Goal: Information Seeking & Learning: Check status

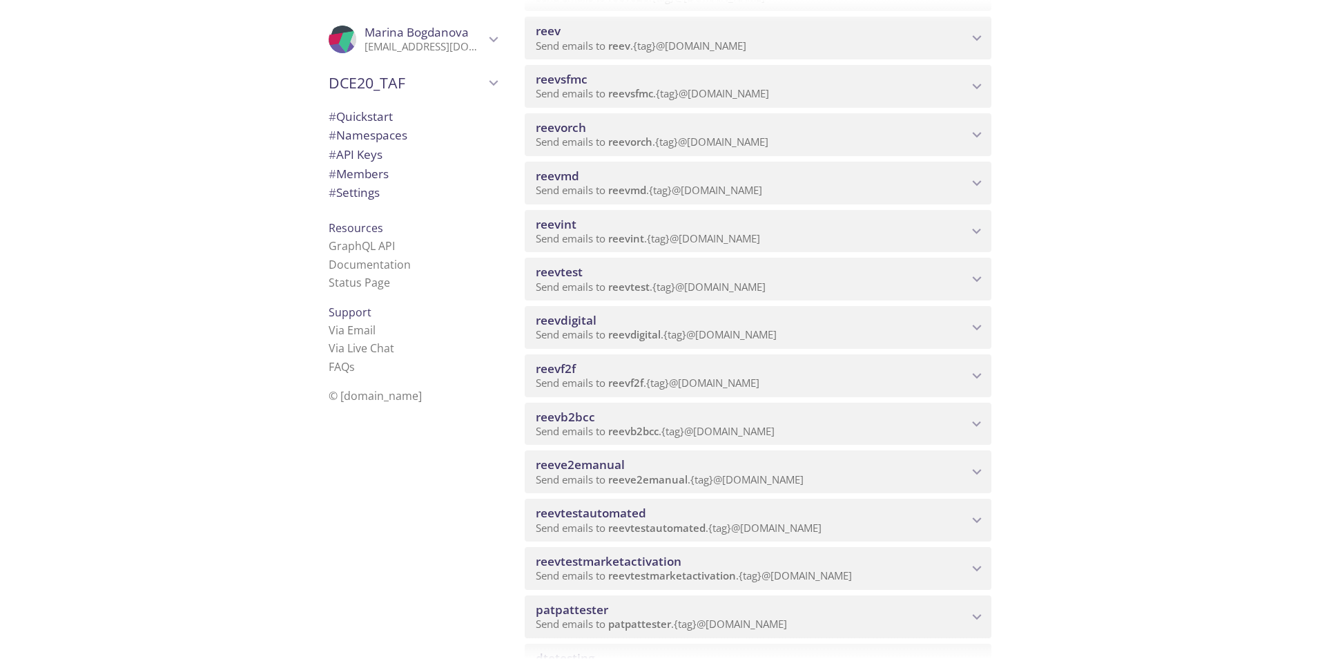
scroll to position [345, 0]
click at [691, 463] on span "reeve2emanual" at bounding box center [752, 461] width 432 height 15
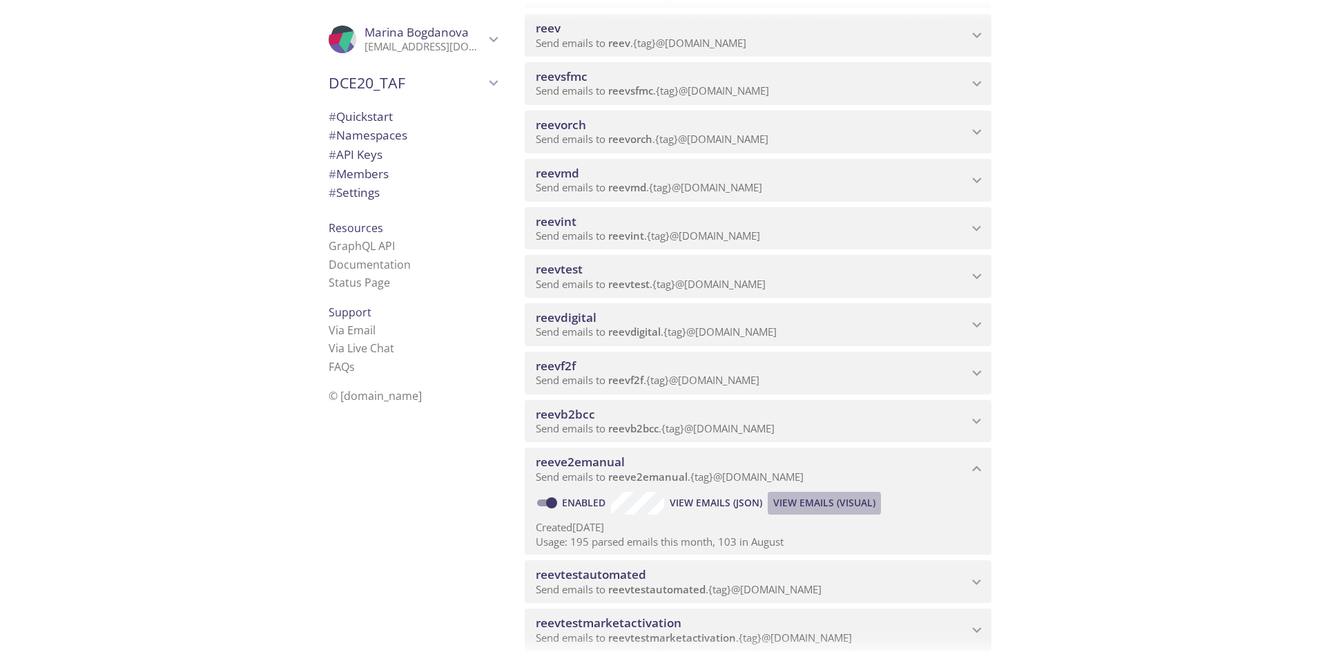
click at [804, 501] on span "View Emails (Visual)" at bounding box center [824, 502] width 102 height 17
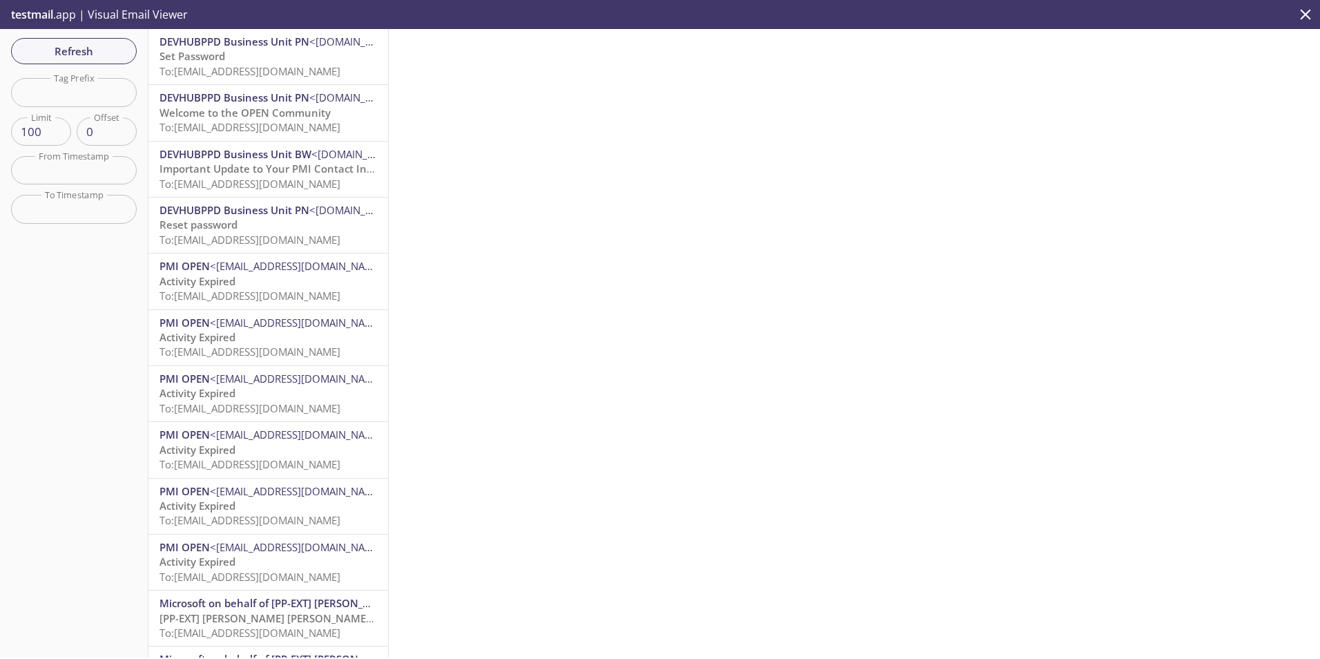
click at [269, 275] on p "Activity Expired To: [EMAIL_ADDRESS][DOMAIN_NAME]" at bounding box center [269, 289] width 218 height 30
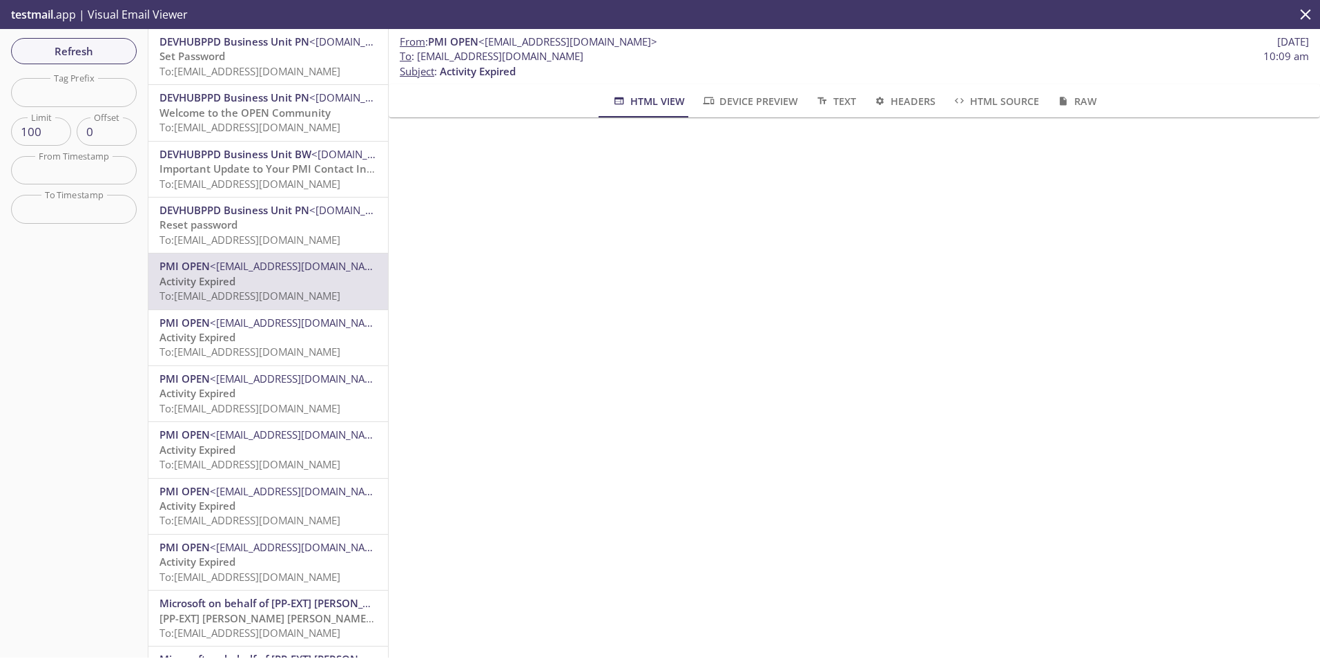
click at [279, 61] on p "Set Password To: [EMAIL_ADDRESS][DOMAIN_NAME]" at bounding box center [269, 64] width 218 height 30
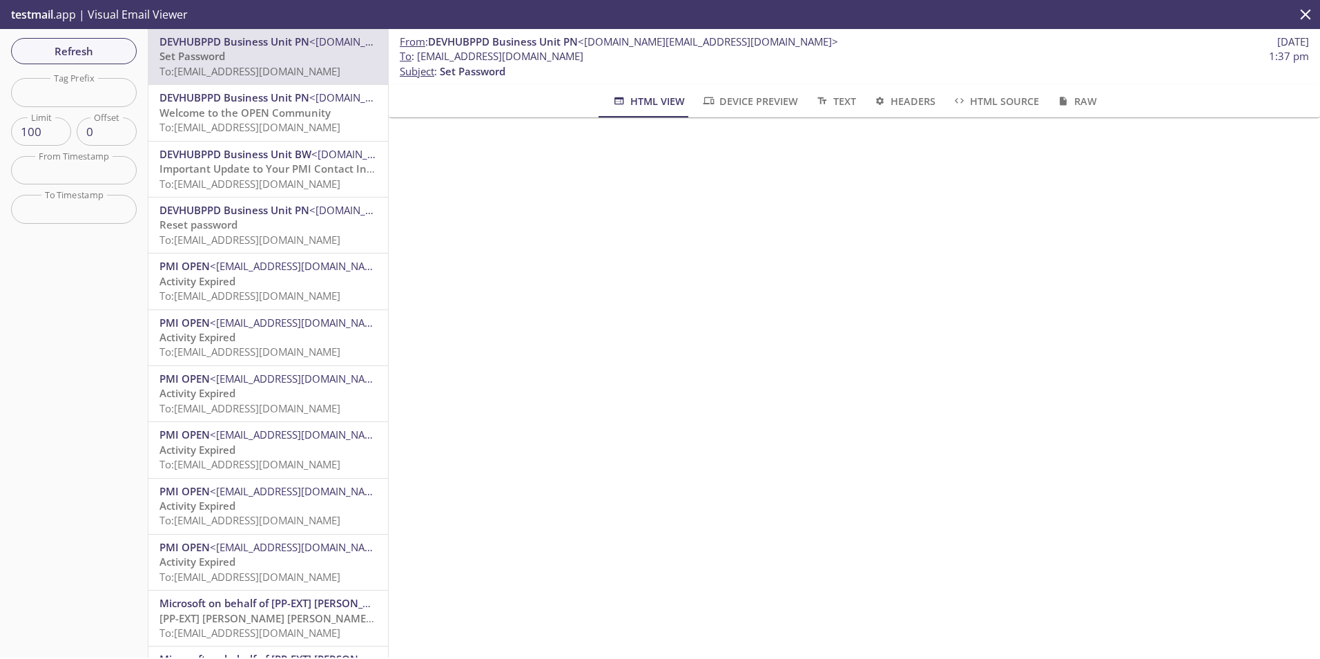
click at [1302, 10] on icon "close" at bounding box center [1306, 14] width 10 height 10
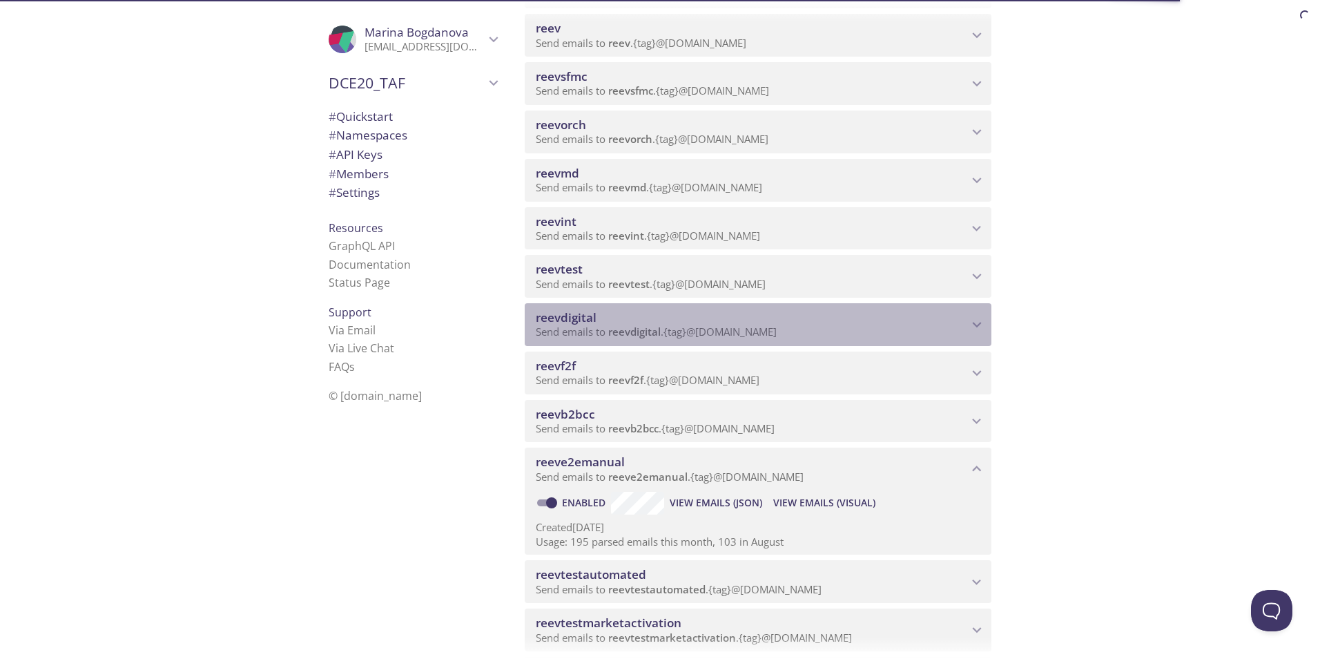
click at [606, 313] on span "reevdigital" at bounding box center [752, 317] width 432 height 15
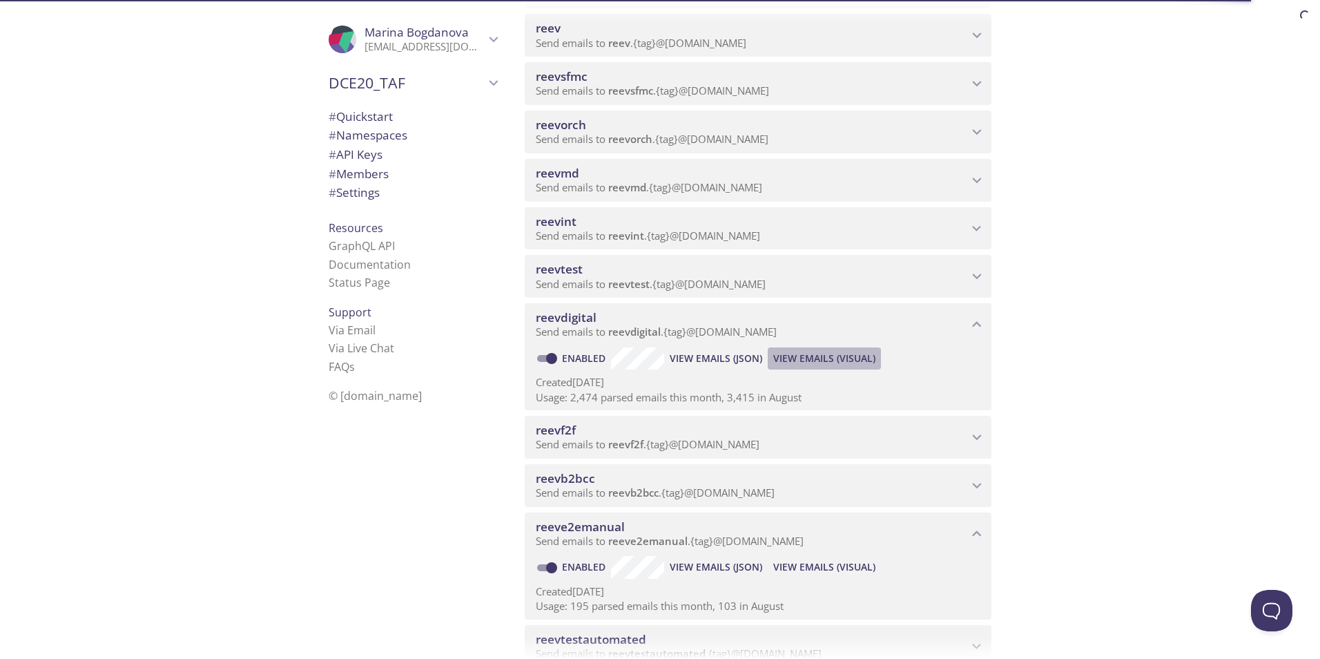
click at [834, 354] on span "View Emails (Visual)" at bounding box center [824, 358] width 102 height 17
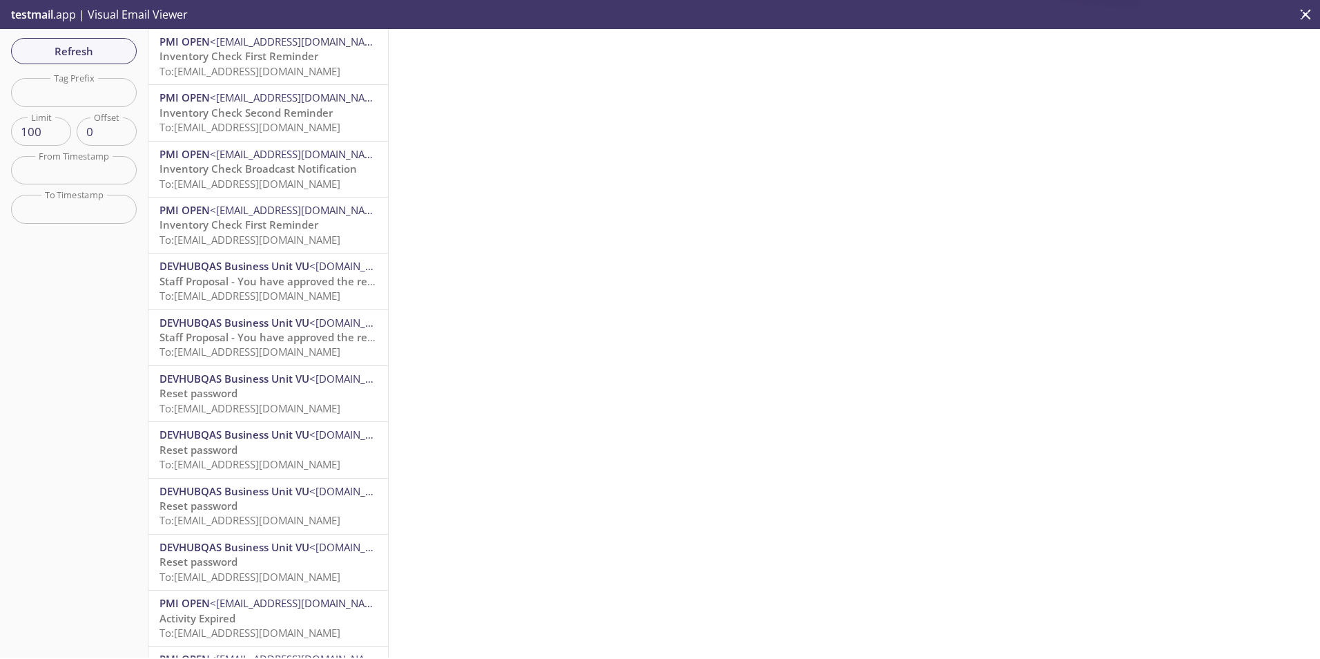
click at [251, 61] on span "Inventory Check First Reminder" at bounding box center [239, 56] width 159 height 14
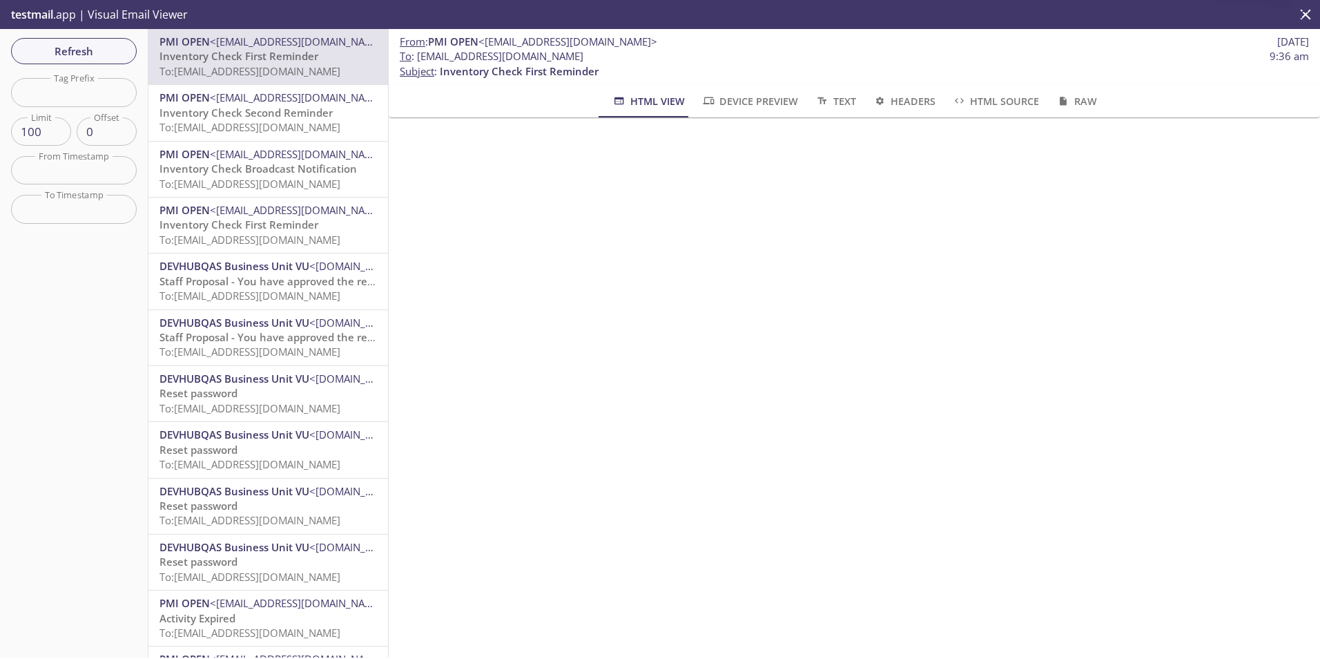
click at [1305, 8] on icon "close" at bounding box center [1306, 15] width 18 height 18
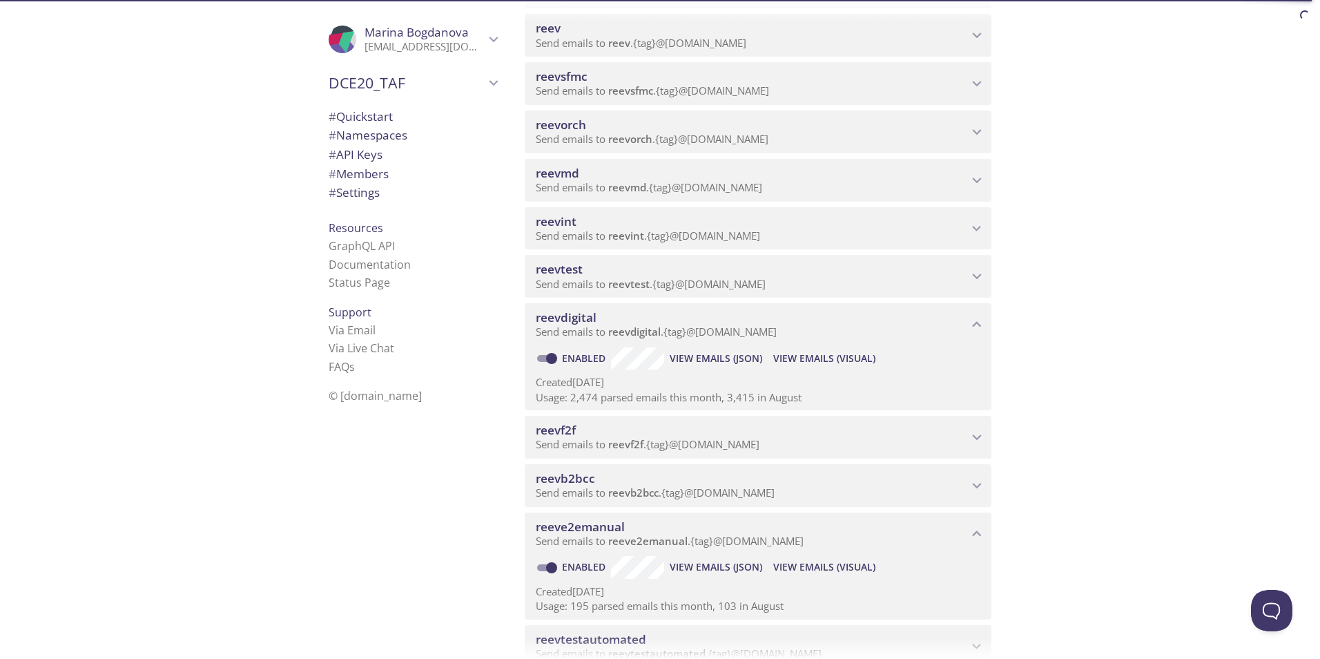
click at [828, 564] on span "View Emails (Visual)" at bounding box center [824, 567] width 102 height 17
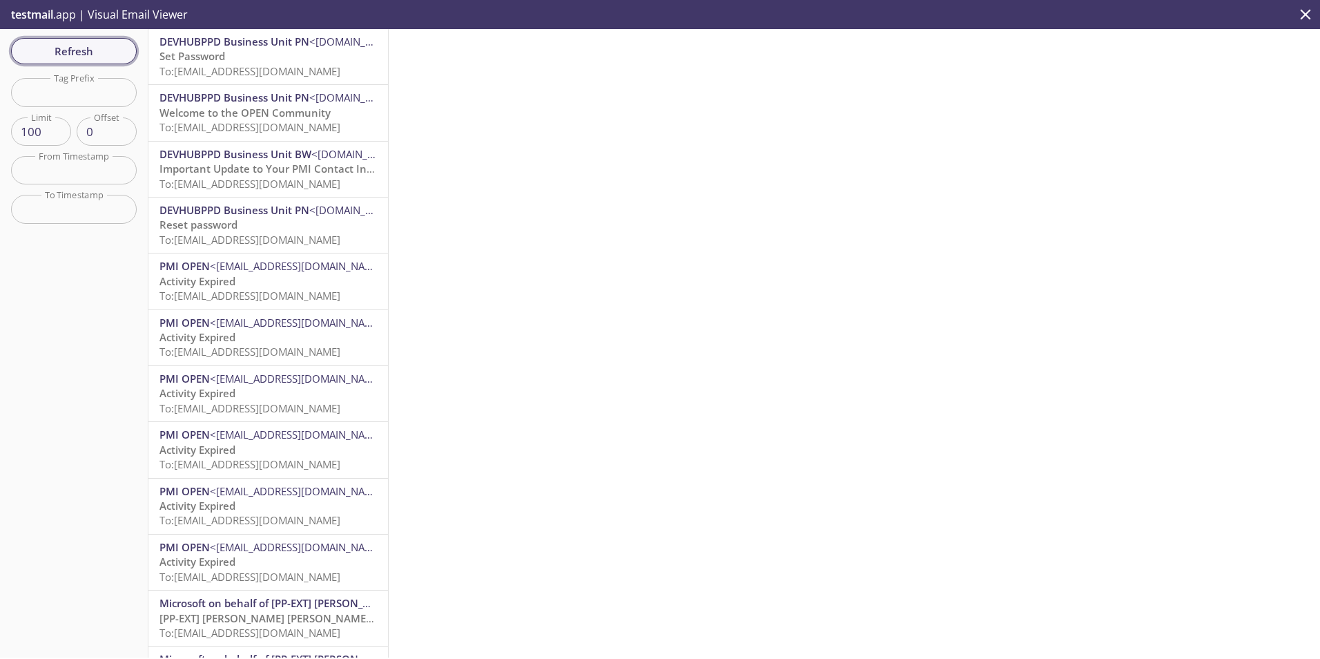
click at [83, 41] on button "Refresh" at bounding box center [74, 51] width 126 height 26
click at [100, 52] on span "Refresh" at bounding box center [74, 51] width 104 height 18
click at [107, 50] on span "Refresh" at bounding box center [74, 51] width 104 height 18
